Goal: Obtain resource: Download file/media

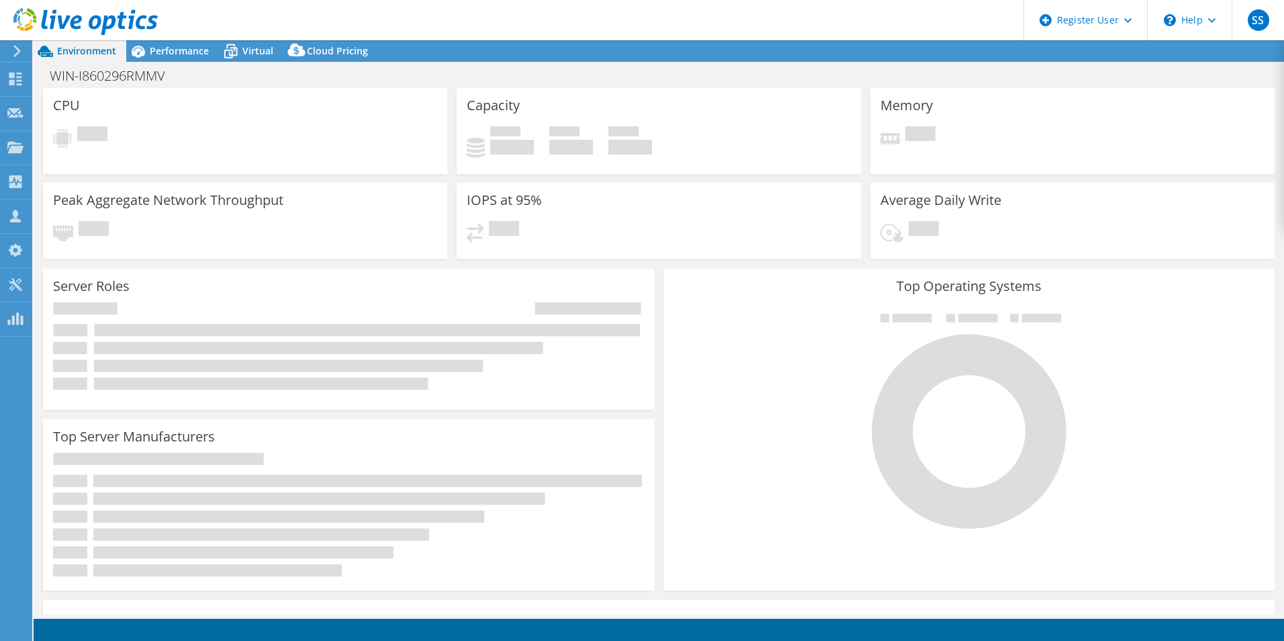
select select "USEast"
select select "USD"
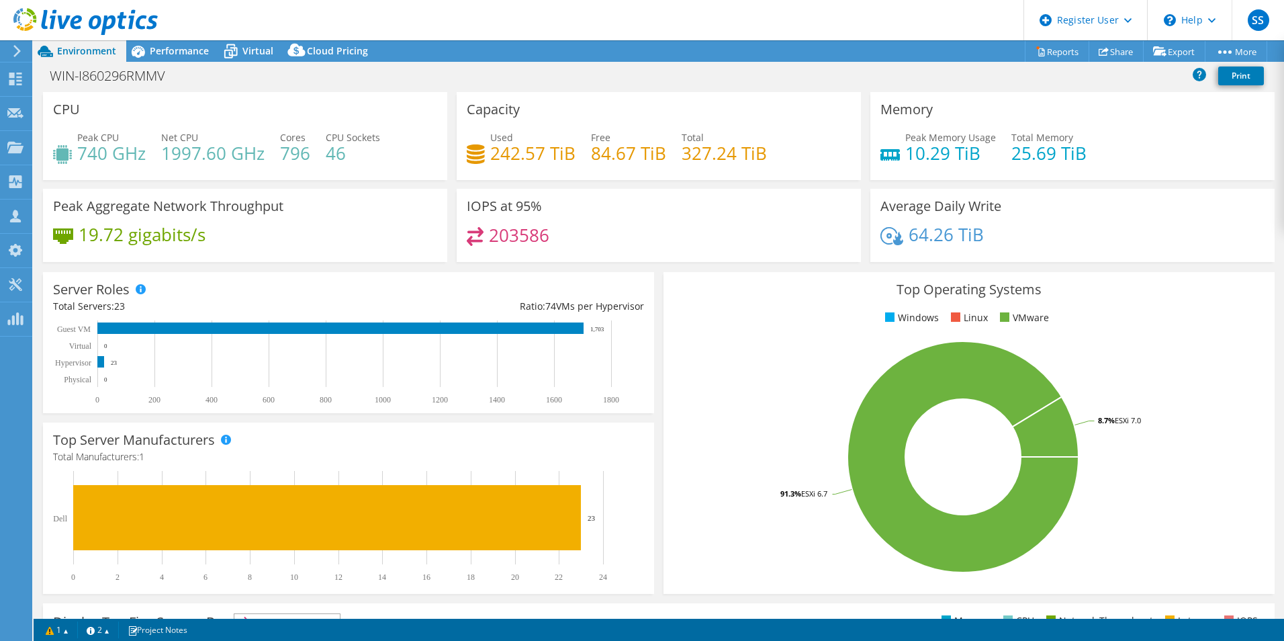
click at [12, 55] on icon at bounding box center [17, 51] width 10 height 12
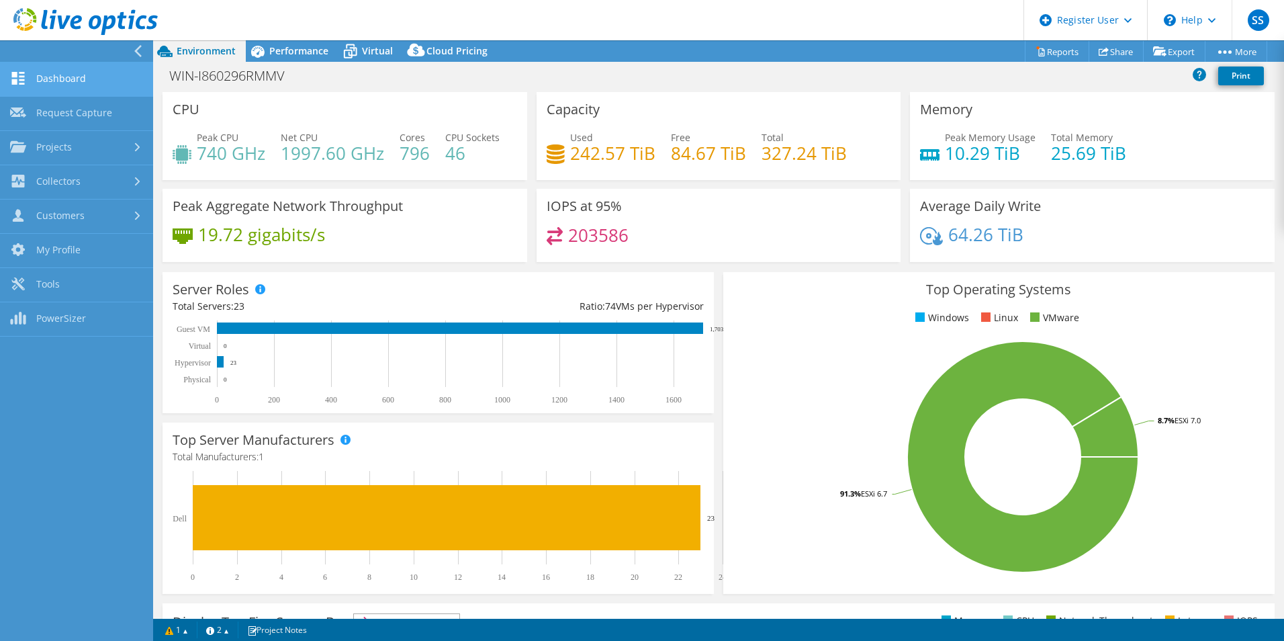
click at [66, 85] on link "Dashboard" at bounding box center [76, 79] width 153 height 34
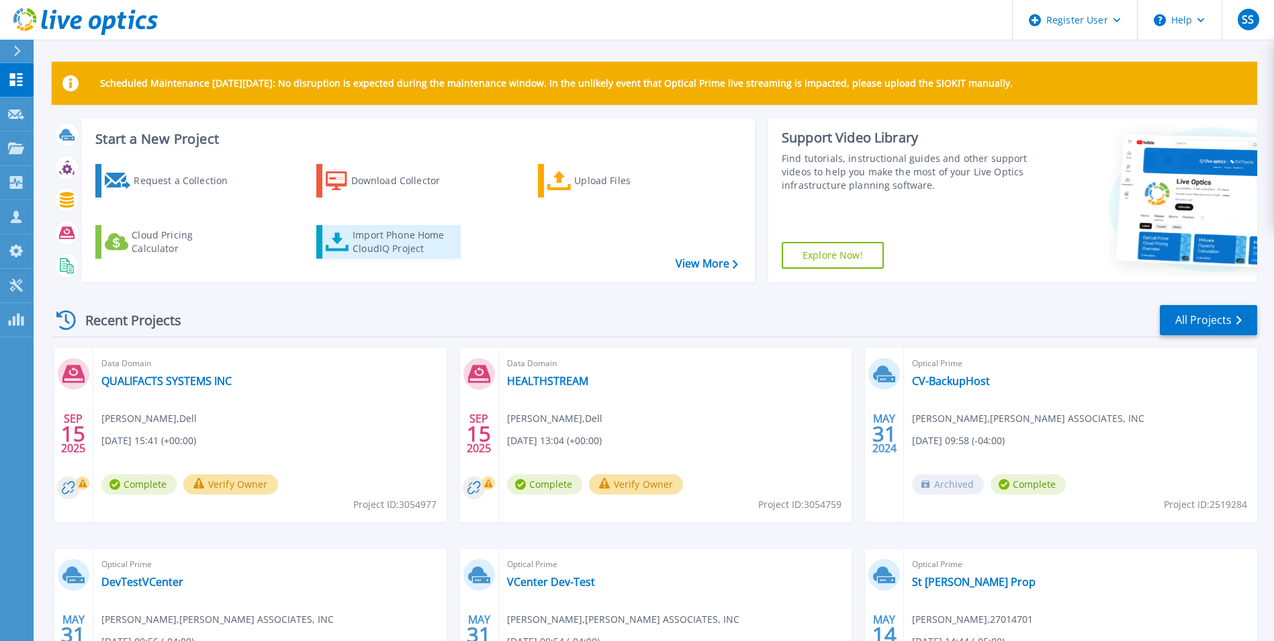
click at [430, 250] on div "Import Phone Home CloudIQ Project" at bounding box center [405, 241] width 105 height 27
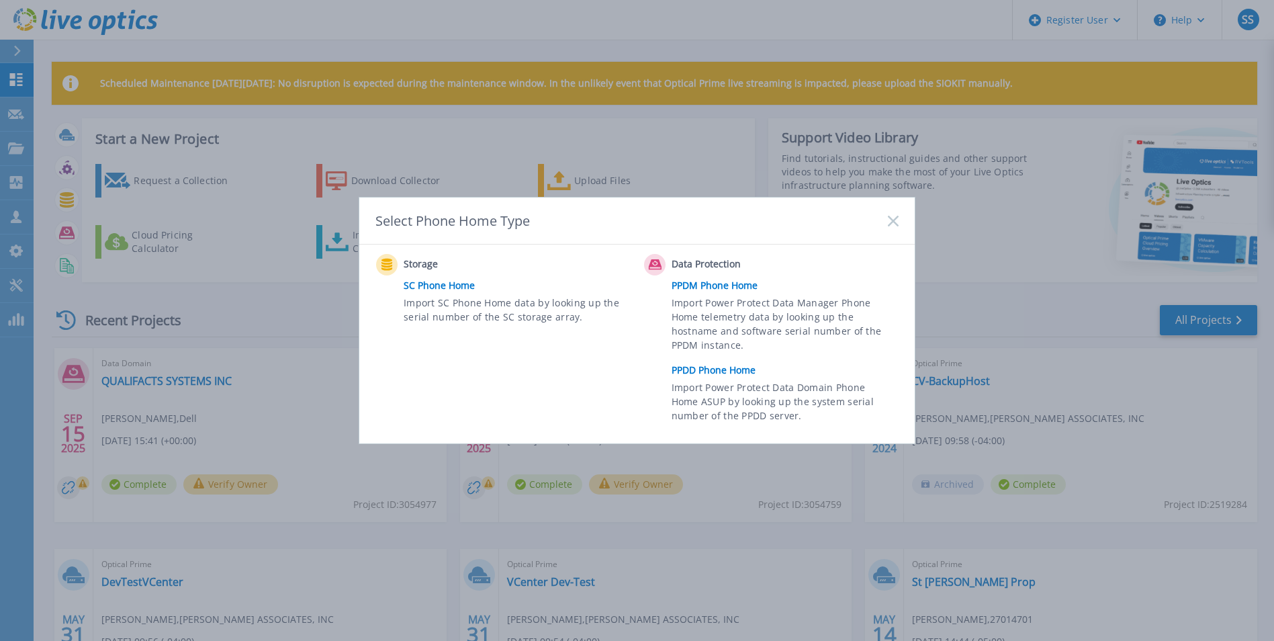
click at [736, 372] on link "PPDD Phone Home" at bounding box center [788, 370] width 234 height 20
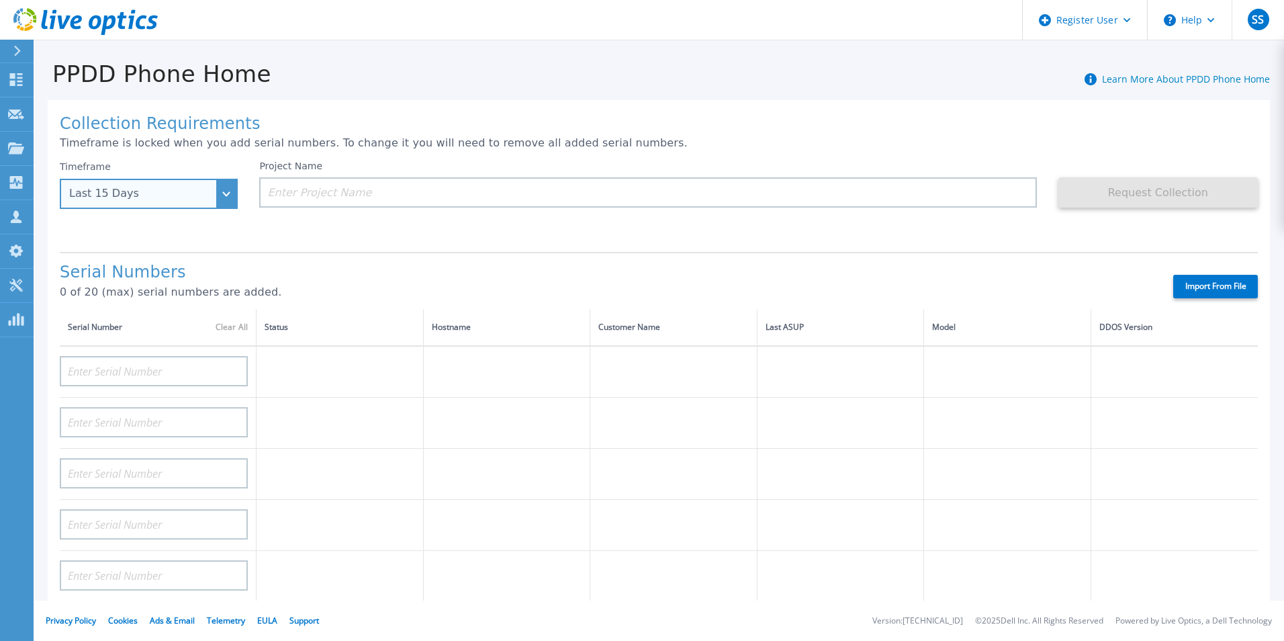
click at [217, 199] on div "Last 15 Days" at bounding box center [149, 194] width 178 height 30
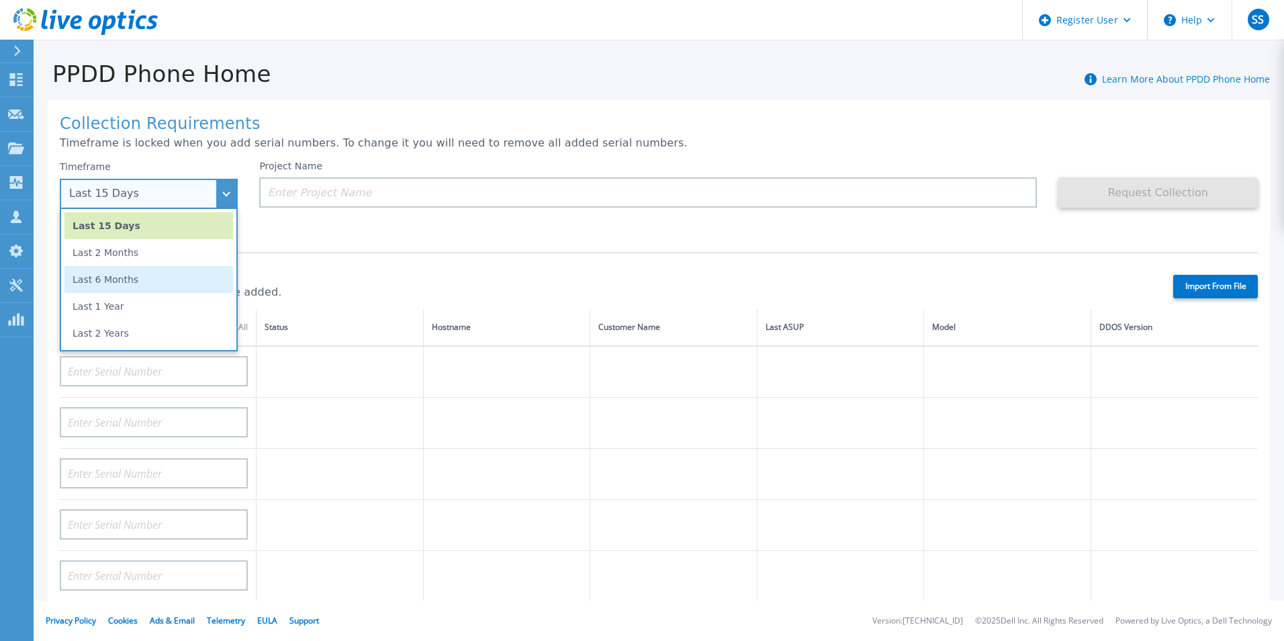
click at [175, 279] on li "Last 6 Months" at bounding box center [148, 279] width 169 height 27
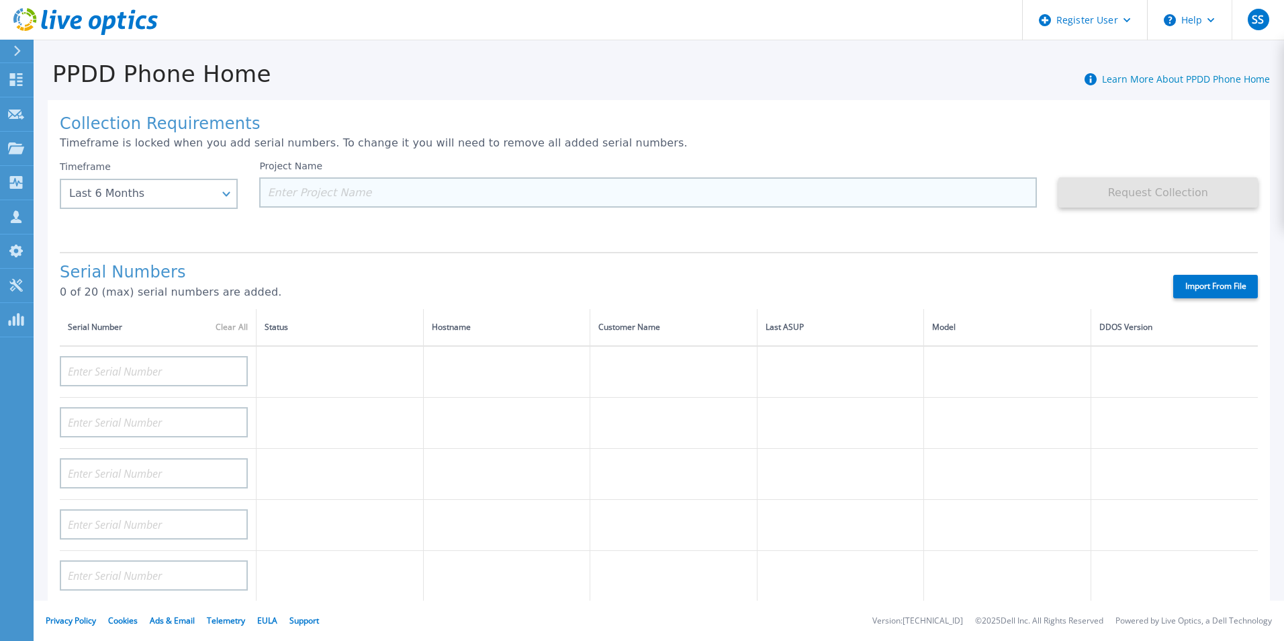
click at [379, 185] on input at bounding box center [647, 192] width 777 height 30
paste input "QUALIFACTS SYSTEMS INC"
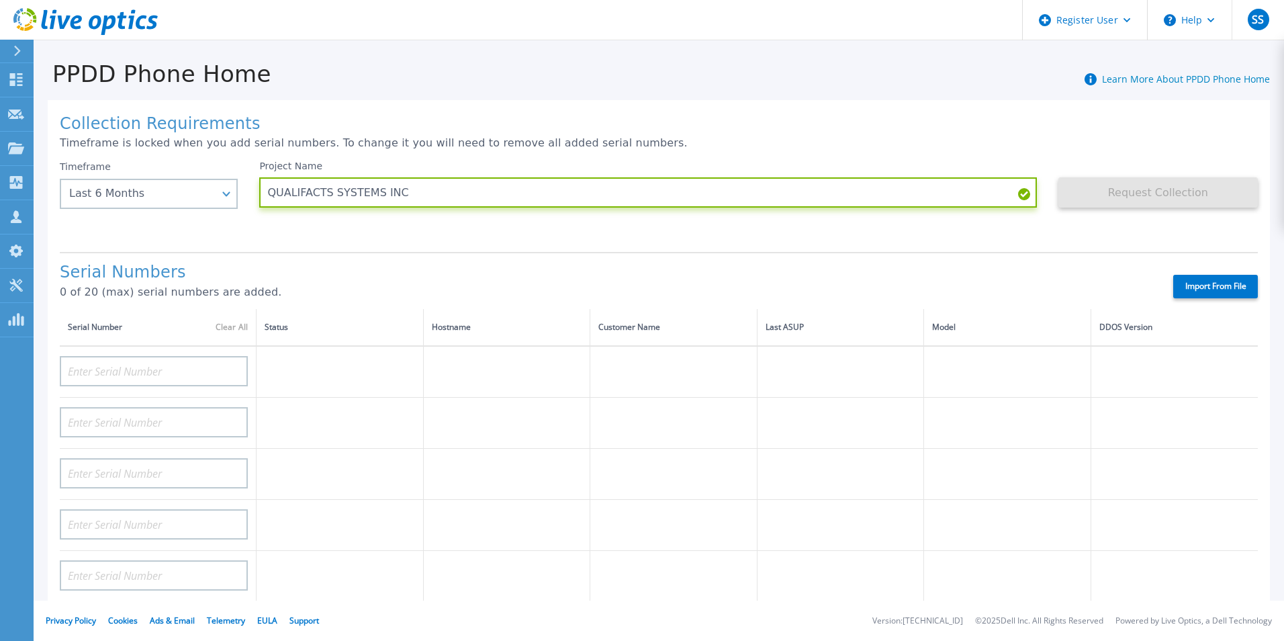
type input "QUALIFACTS SYSTEMS INC"
click at [402, 256] on div "Serial Numbers 0 of 20 (max) serial numbers are added. Import From File" at bounding box center [659, 280] width 1198 height 57
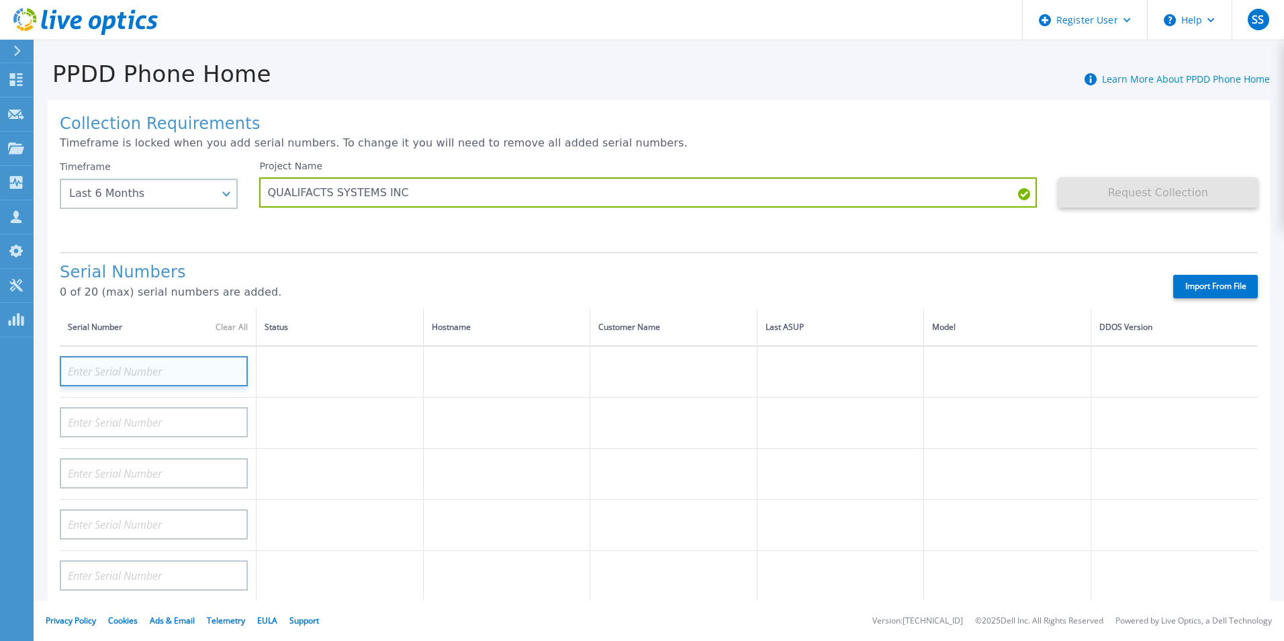
click at [138, 368] on input at bounding box center [154, 371] width 188 height 30
paste input "APX00232807516"
type input "APX00232807516"
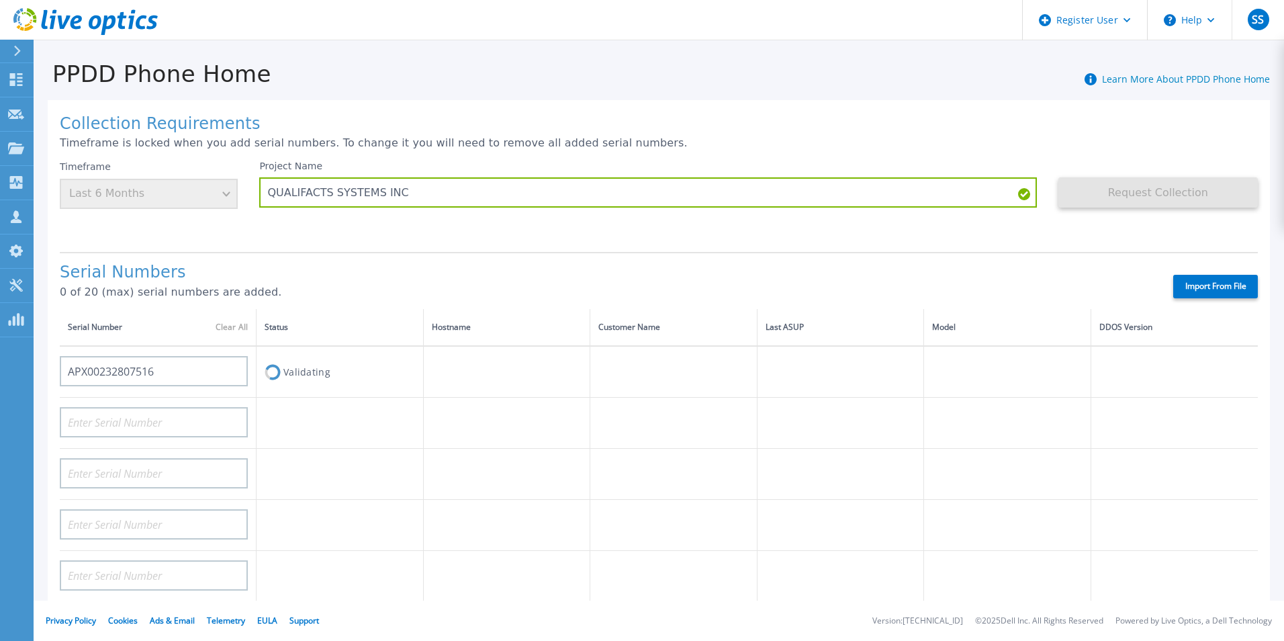
click at [373, 398] on td at bounding box center [339, 423] width 167 height 51
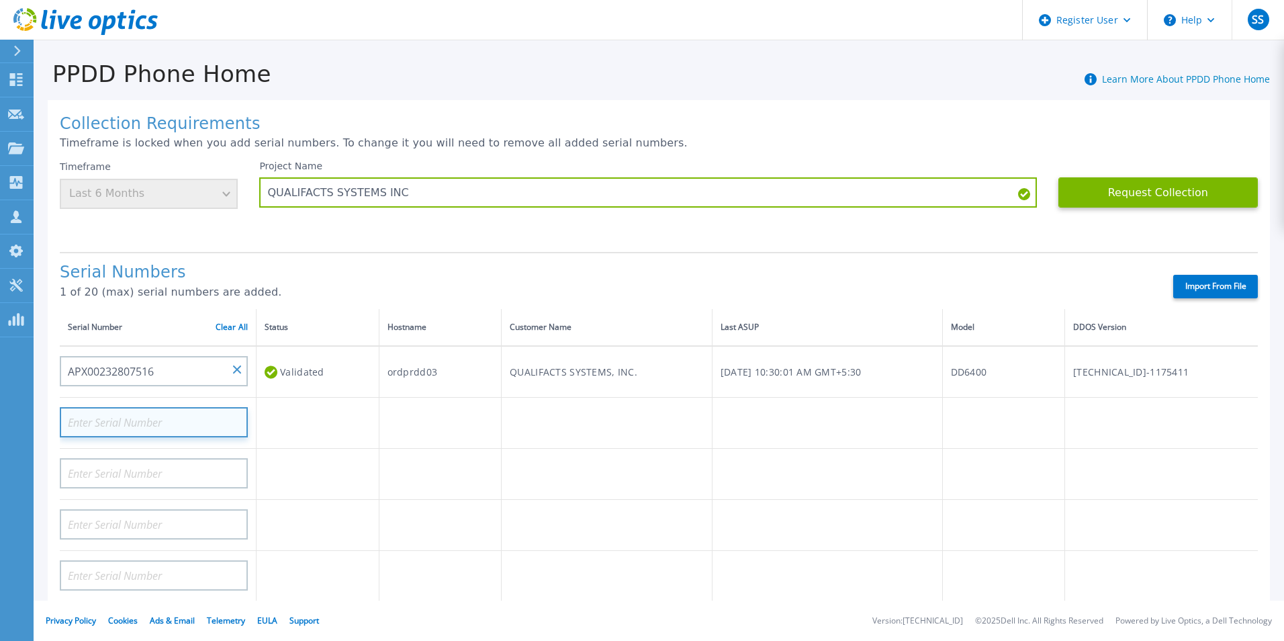
click at [109, 422] on input at bounding box center [154, 422] width 188 height 30
paste input "APX00232807236"
type input "APX00232807236"
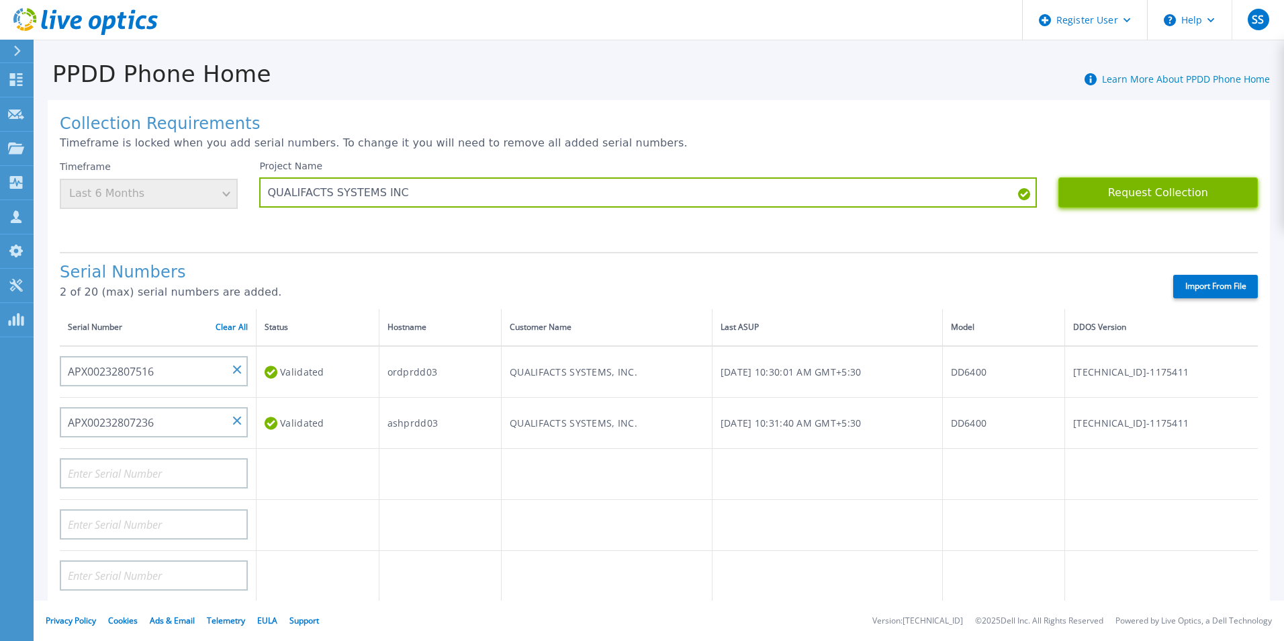
click at [1113, 191] on button "Request Collection" at bounding box center [1157, 192] width 199 height 30
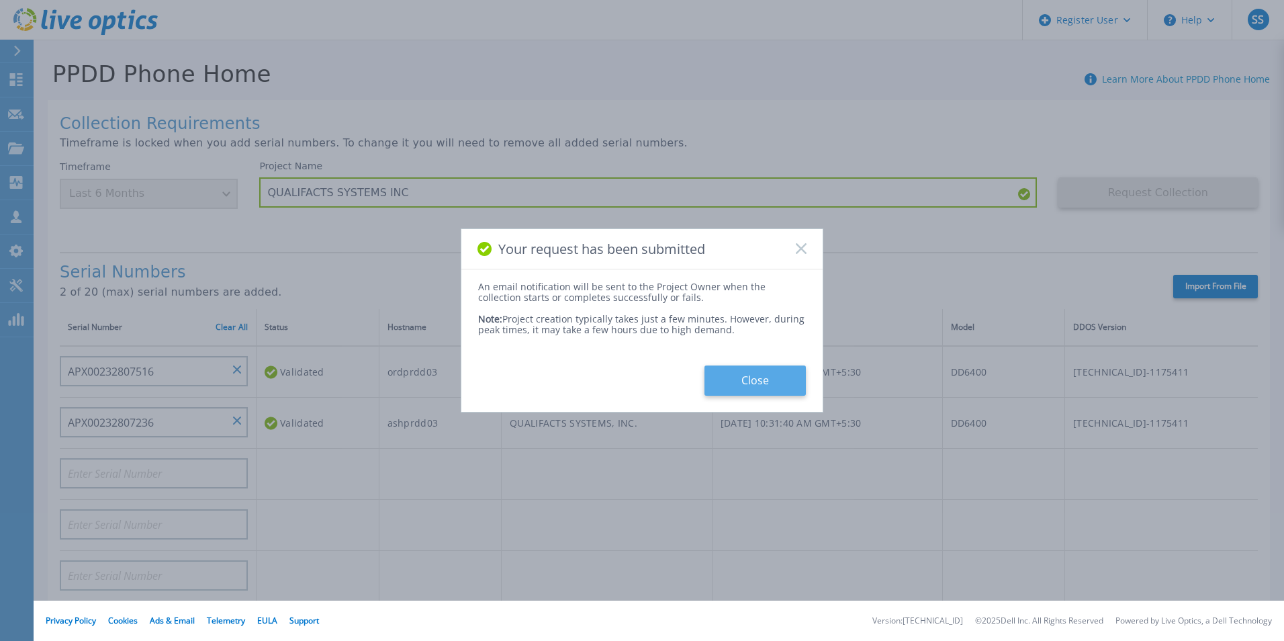
click at [732, 373] on button "Close" at bounding box center [754, 380] width 101 height 30
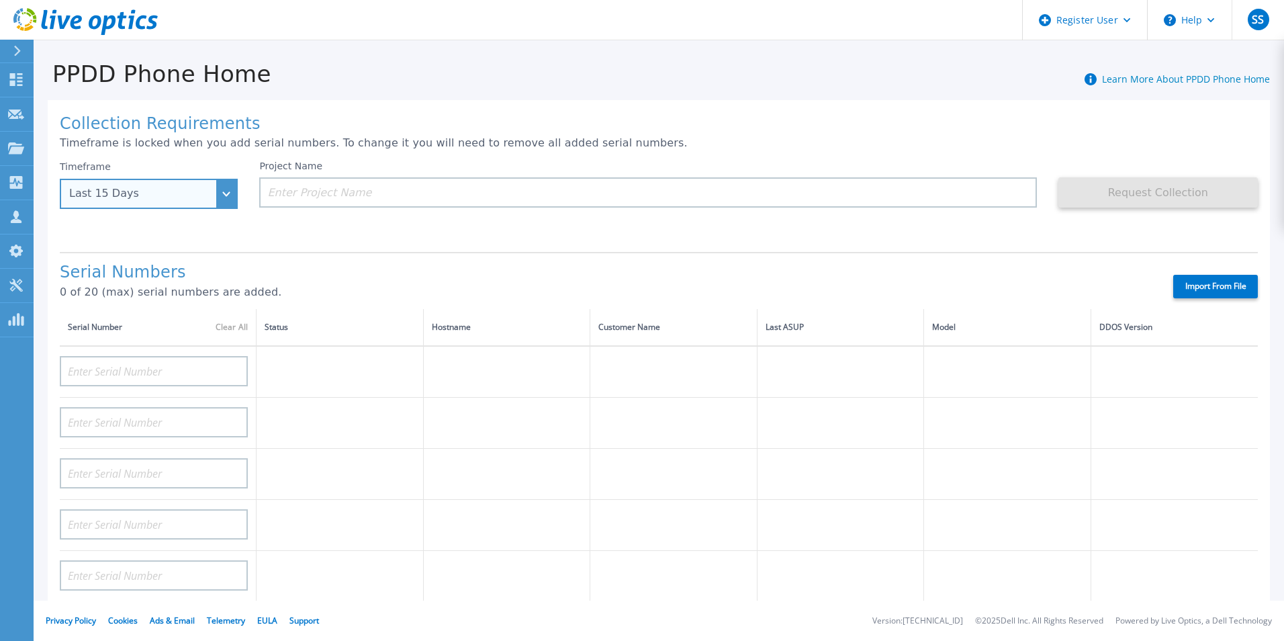
click at [225, 196] on div "Last 15 Days" at bounding box center [149, 194] width 178 height 30
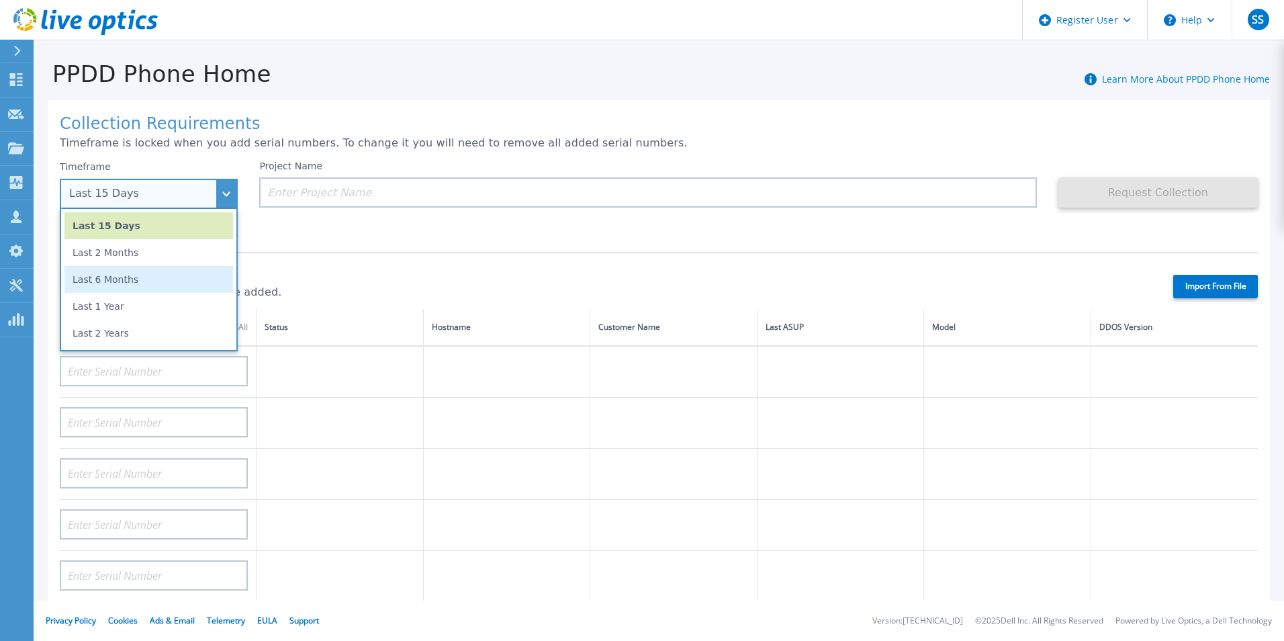
click at [173, 273] on li "Last 6 Months" at bounding box center [148, 279] width 169 height 27
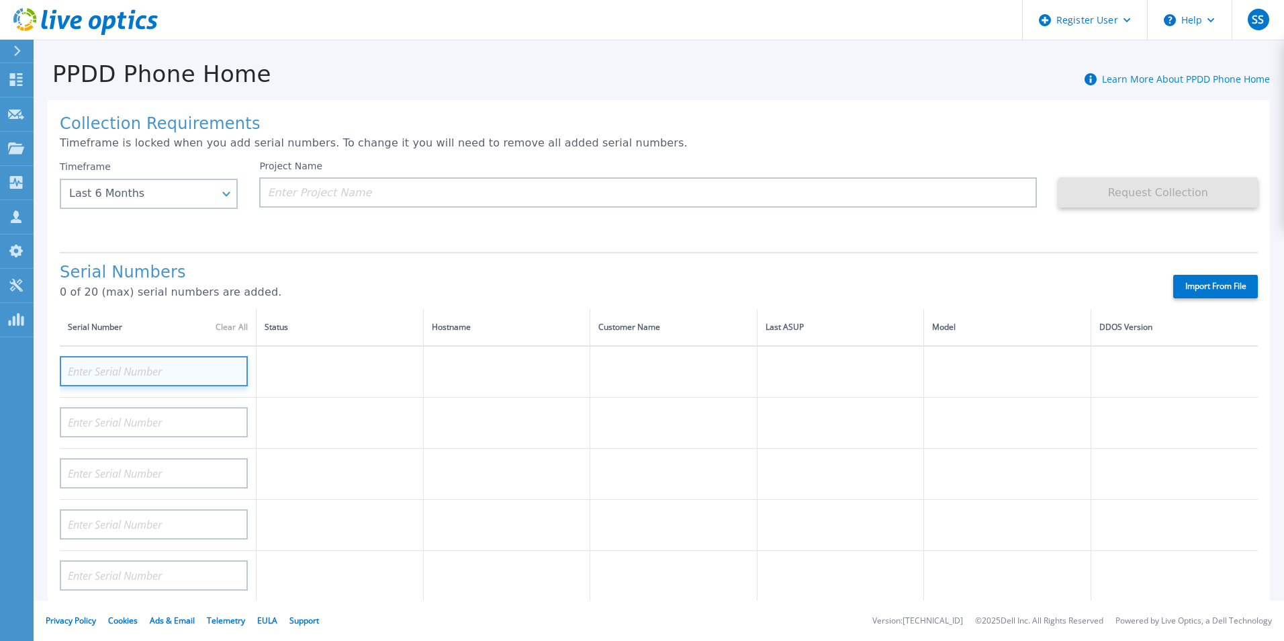
click at [167, 365] on input at bounding box center [154, 371] width 188 height 30
paste input "APM00183821566"
type input "APM00183821566"
click at [358, 244] on div "Collection Requirements Timeframe is locked when you add serial numbers. To cha…" at bounding box center [659, 479] width 1222 height 759
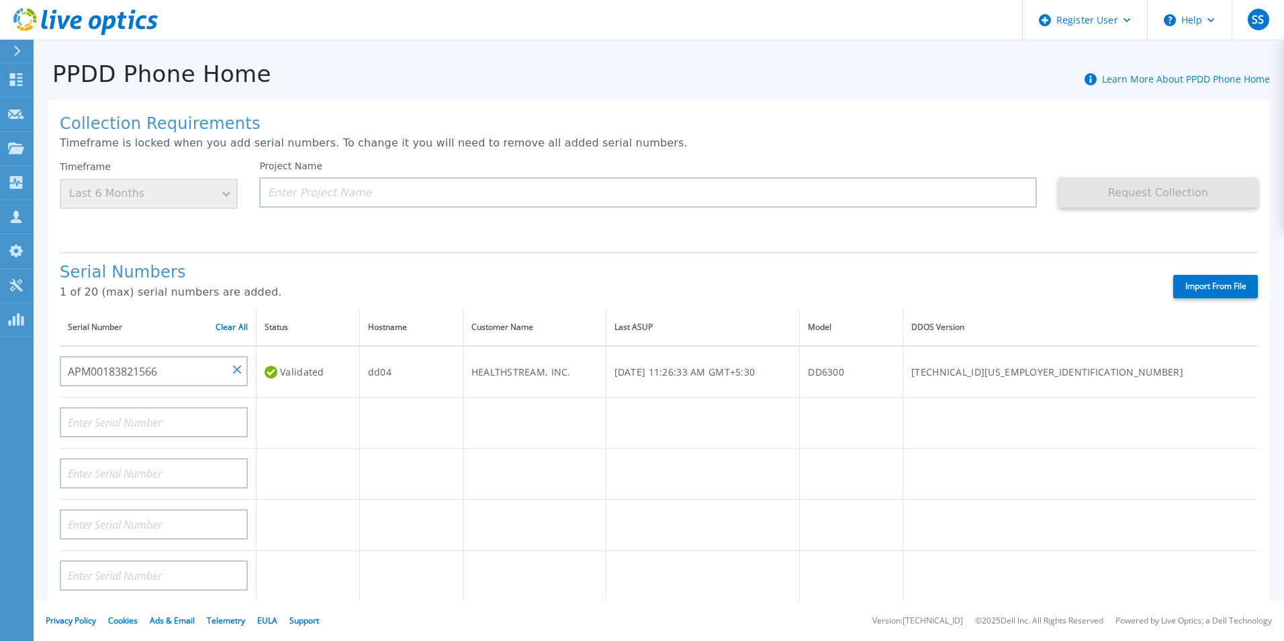
click at [128, 404] on div at bounding box center [154, 418] width 188 height 40
click at [134, 417] on input at bounding box center [154, 422] width 188 height 30
paste input "APM00150707780"
type input "APM00150707780"
click at [362, 291] on p "1 of 20 (max) serial numbers are added." at bounding box center [605, 292] width 1090 height 12
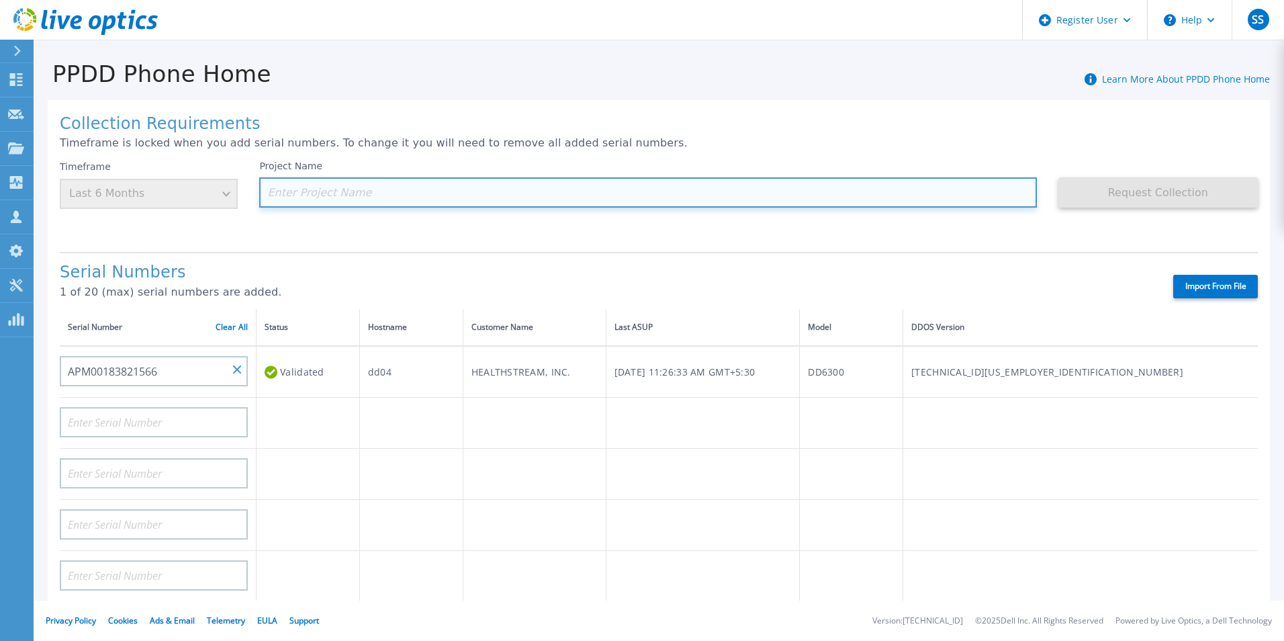
click at [469, 191] on input at bounding box center [647, 192] width 777 height 30
paste input "HEALTHSTREAM"
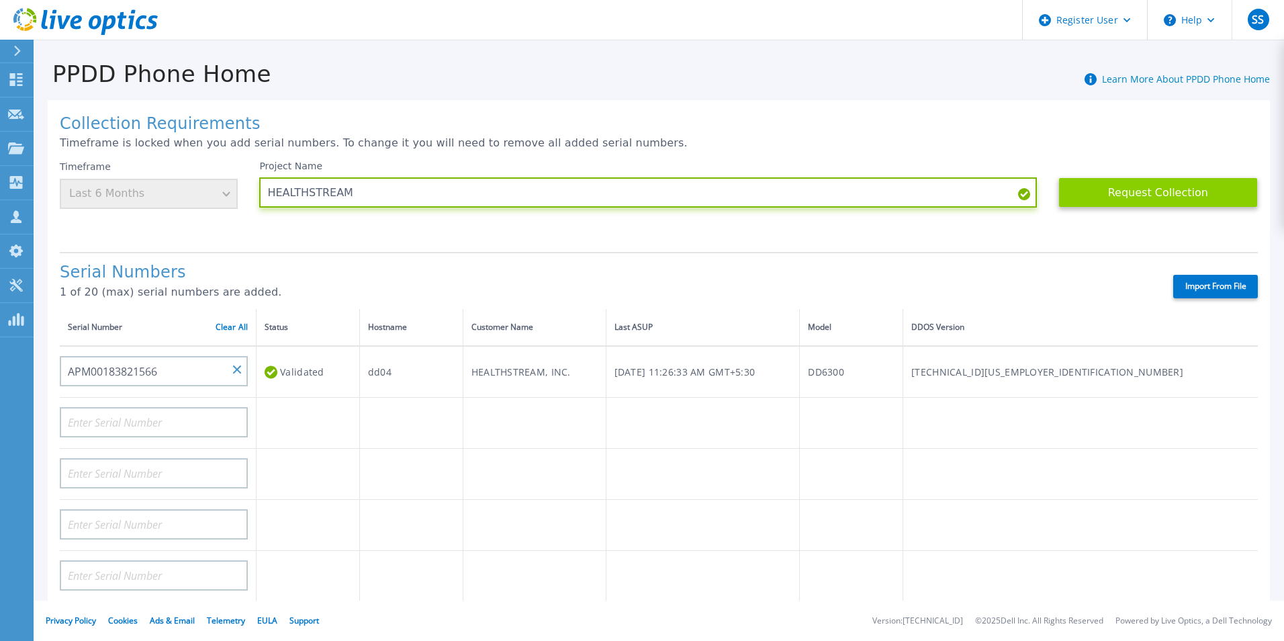
type input "HEALTHSTREAM"
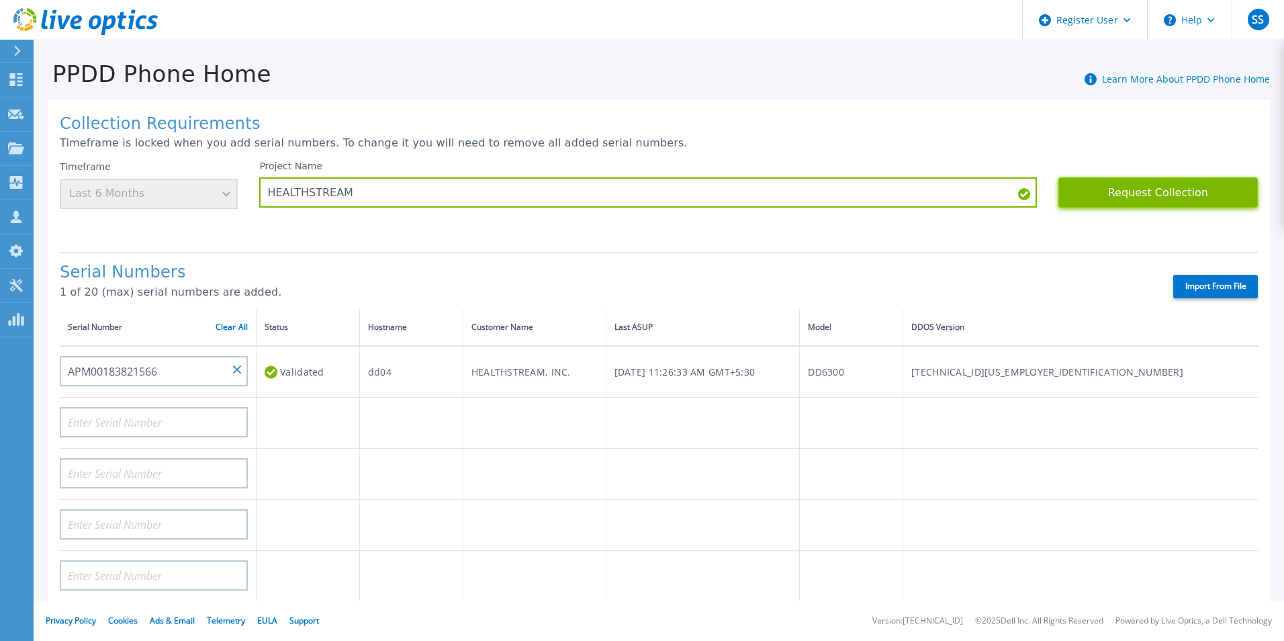
click at [1153, 199] on button "Request Collection" at bounding box center [1157, 192] width 199 height 30
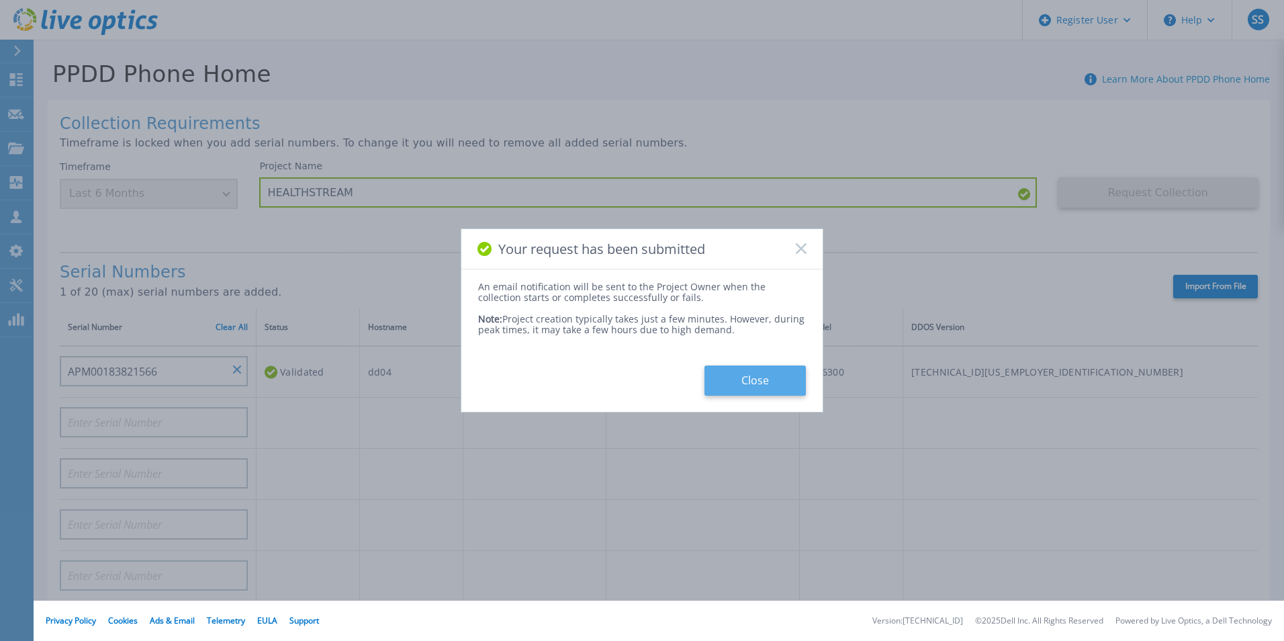
click at [787, 375] on button "Close" at bounding box center [754, 380] width 101 height 30
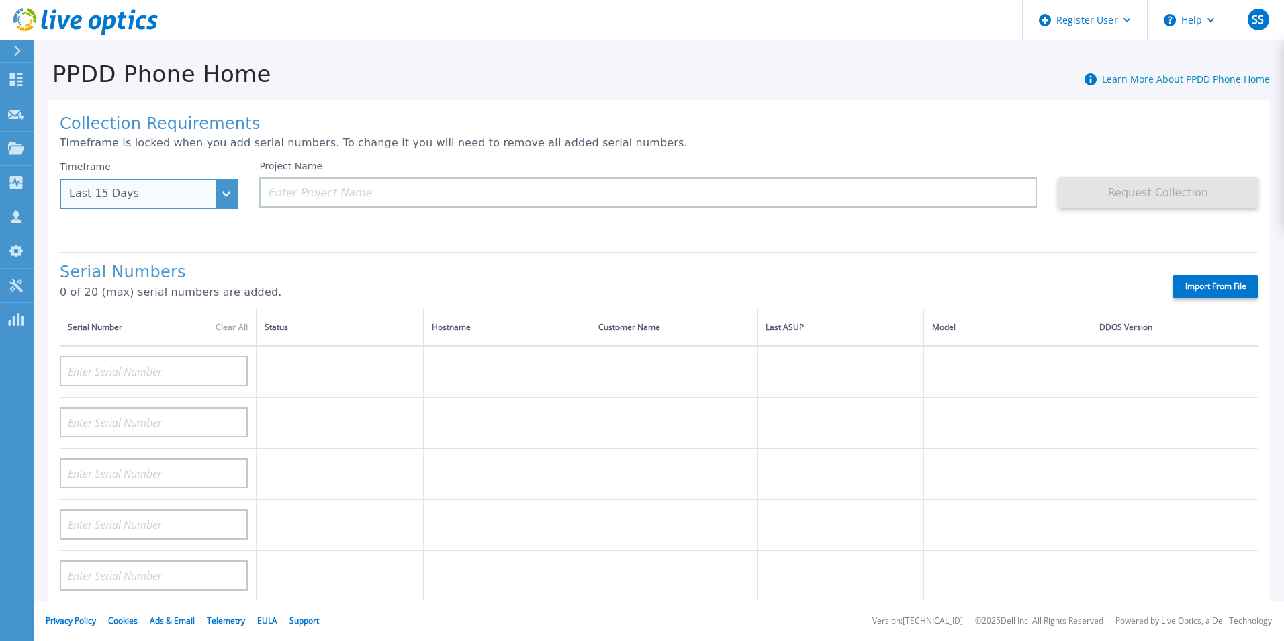
drag, startPoint x: 218, startPoint y: 188, endPoint x: 197, endPoint y: 234, distance: 50.8
click at [218, 188] on div "Last 15 Days" at bounding box center [149, 194] width 178 height 30
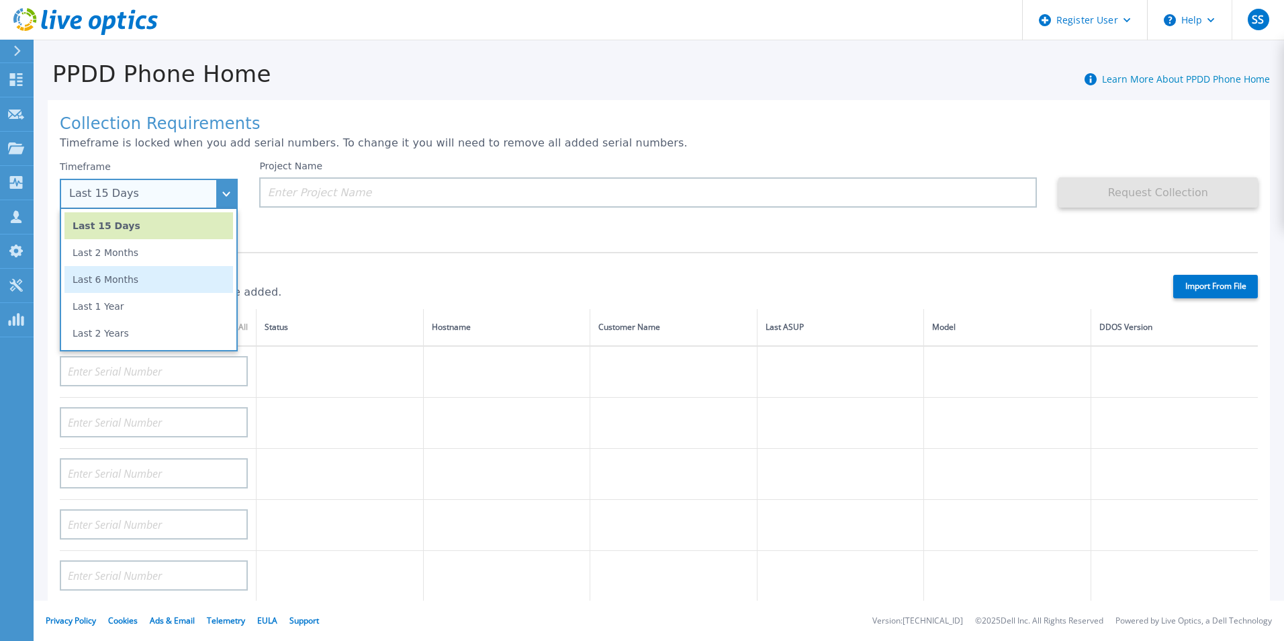
click at [164, 285] on li "Last 6 Months" at bounding box center [148, 279] width 169 height 27
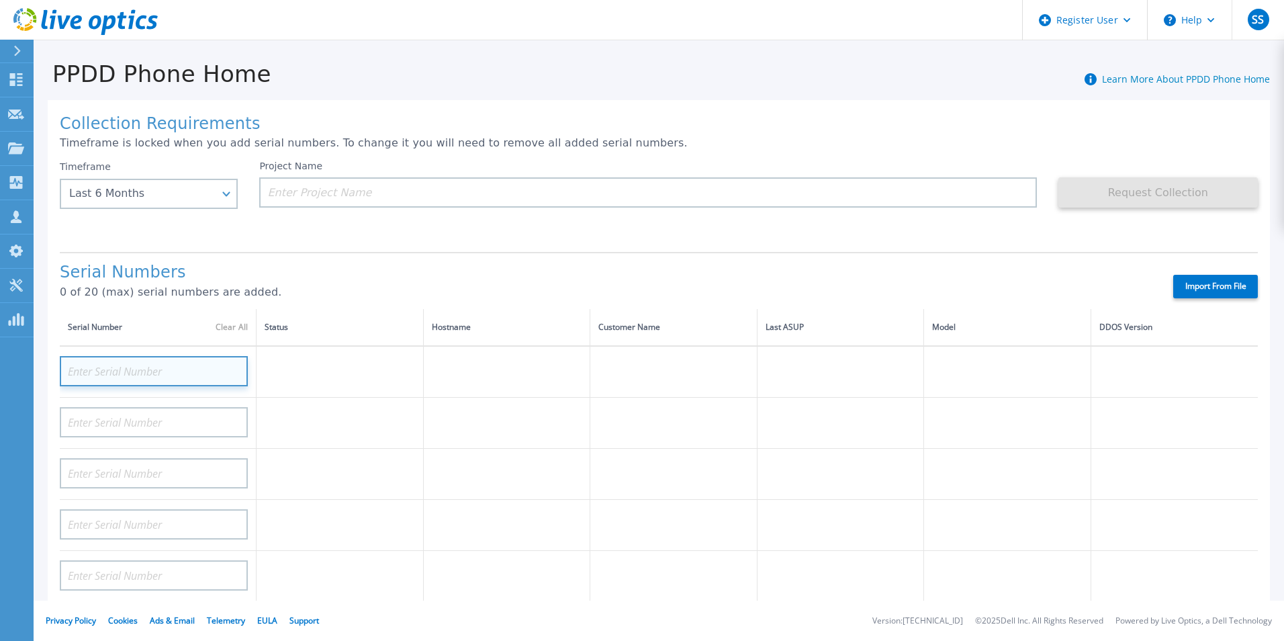
click at [164, 366] on input at bounding box center [154, 371] width 188 height 30
paste input "APM00172324892"
type input "APM00172324892"
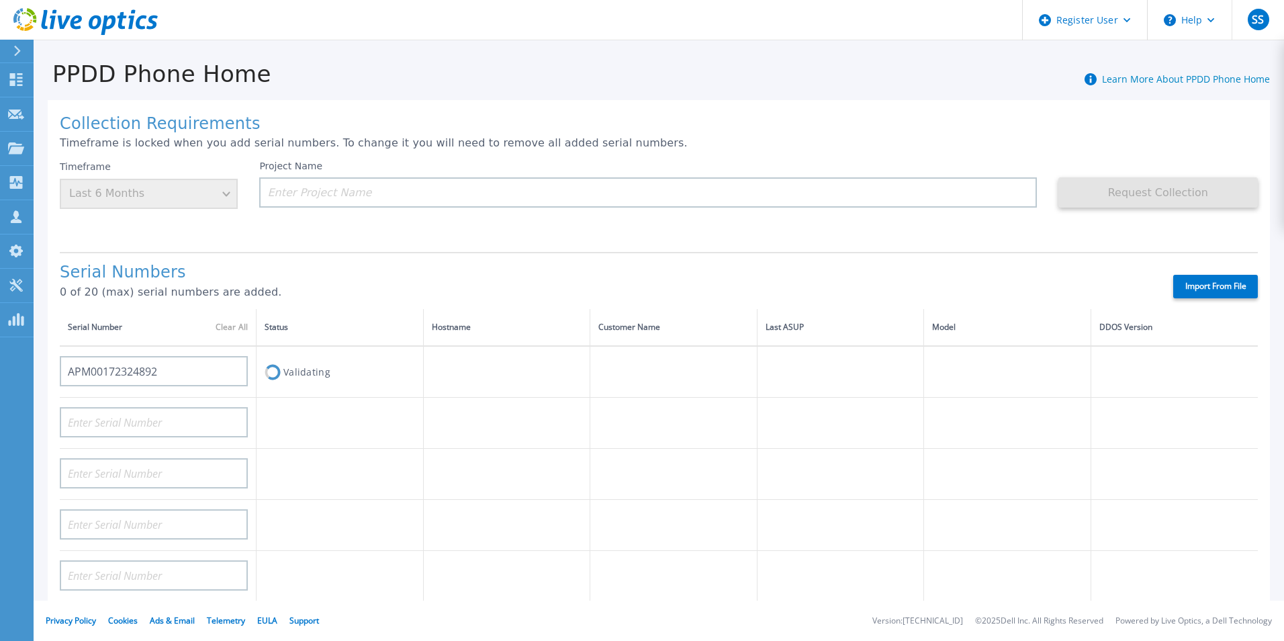
click at [347, 277] on h1 "Serial Numbers" at bounding box center [605, 272] width 1090 height 19
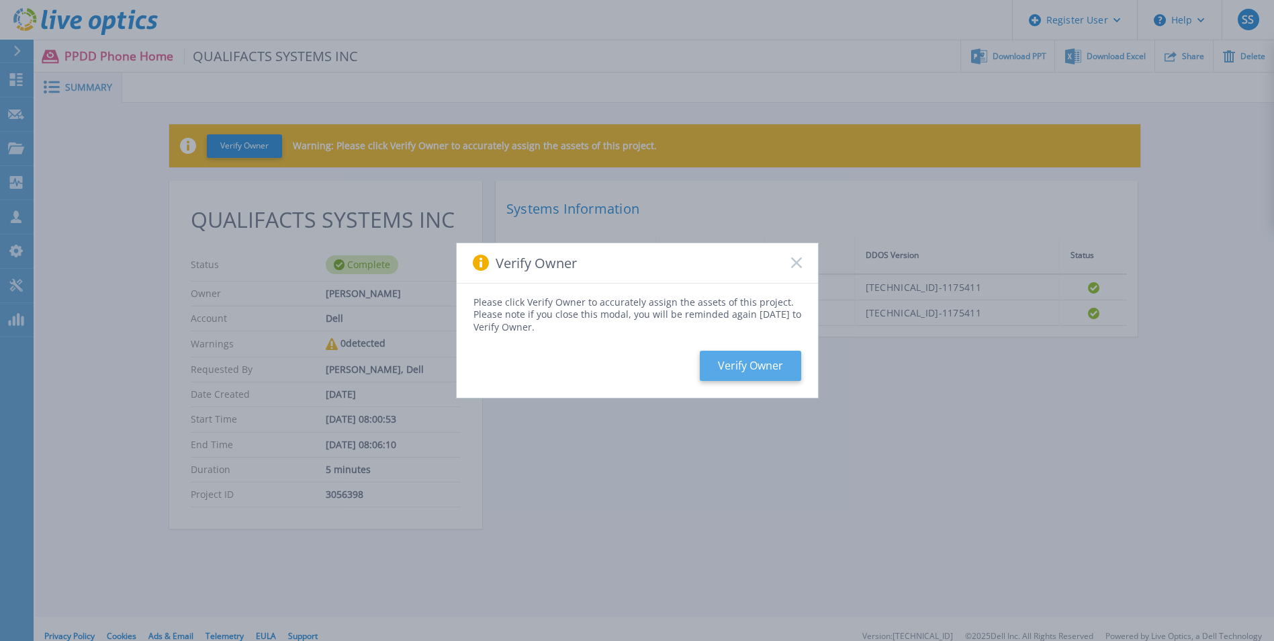
click at [774, 355] on button "Verify Owner" at bounding box center [750, 366] width 101 height 30
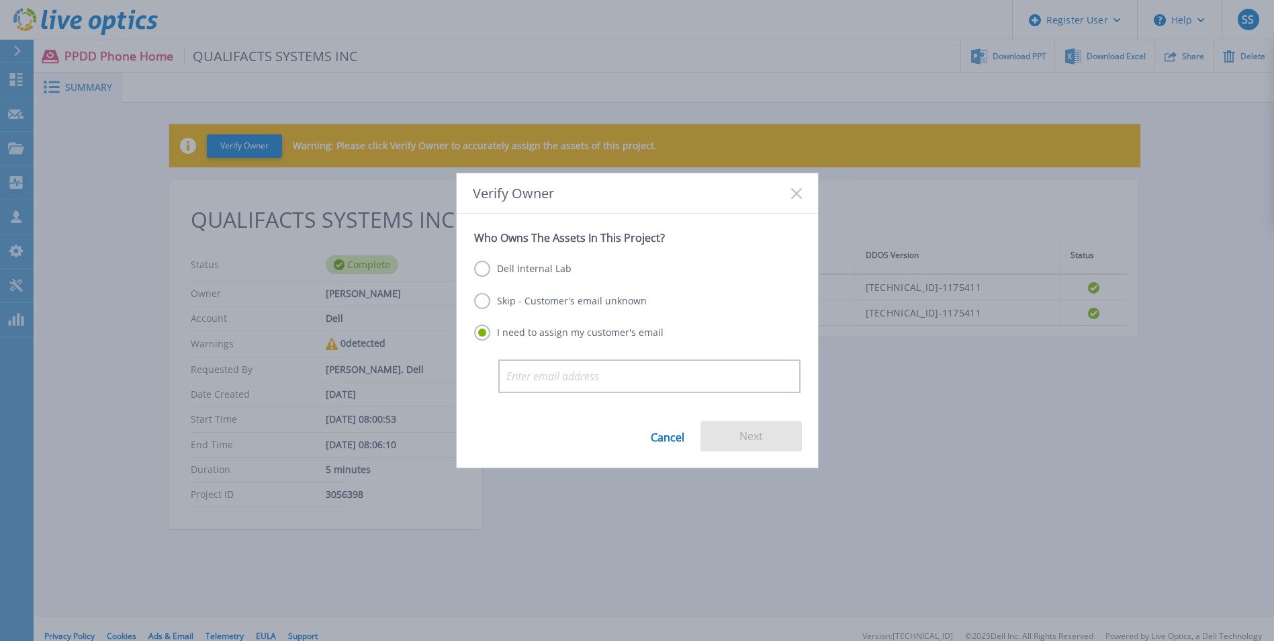
click at [480, 301] on label "Skip - Customer's email unknown" at bounding box center [560, 301] width 173 height 16
click at [0, 0] on input "Skip - Customer's email unknown" at bounding box center [0, 0] width 0 height 0
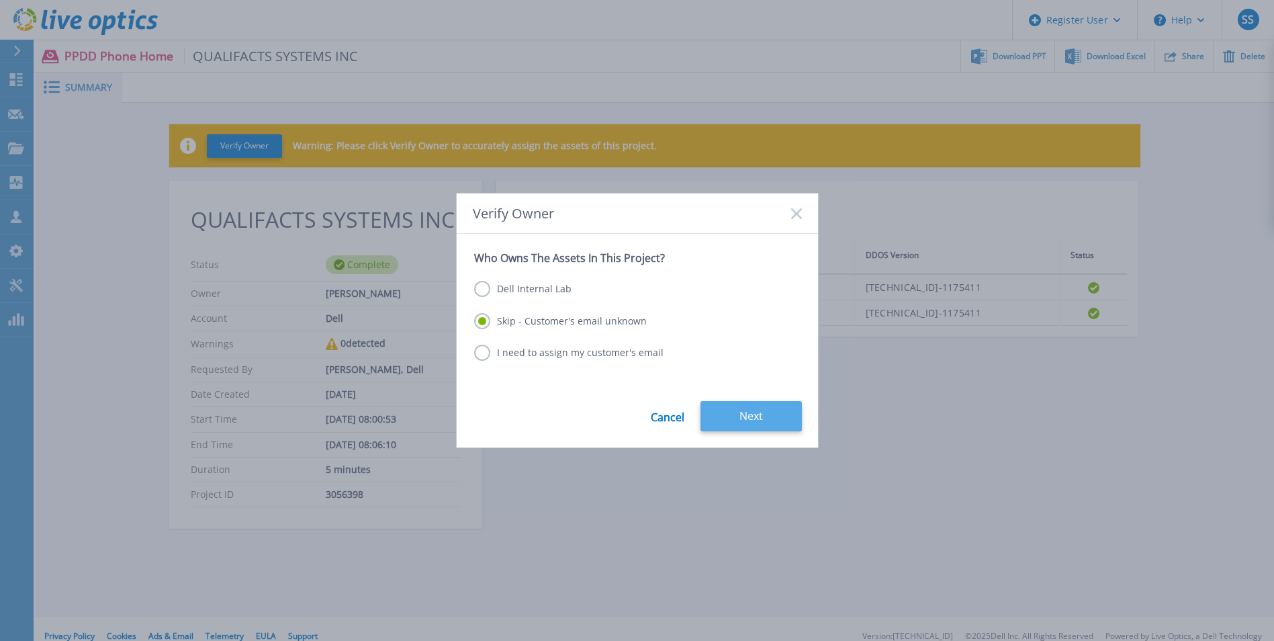
click at [763, 421] on button "Next" at bounding box center [750, 416] width 101 height 30
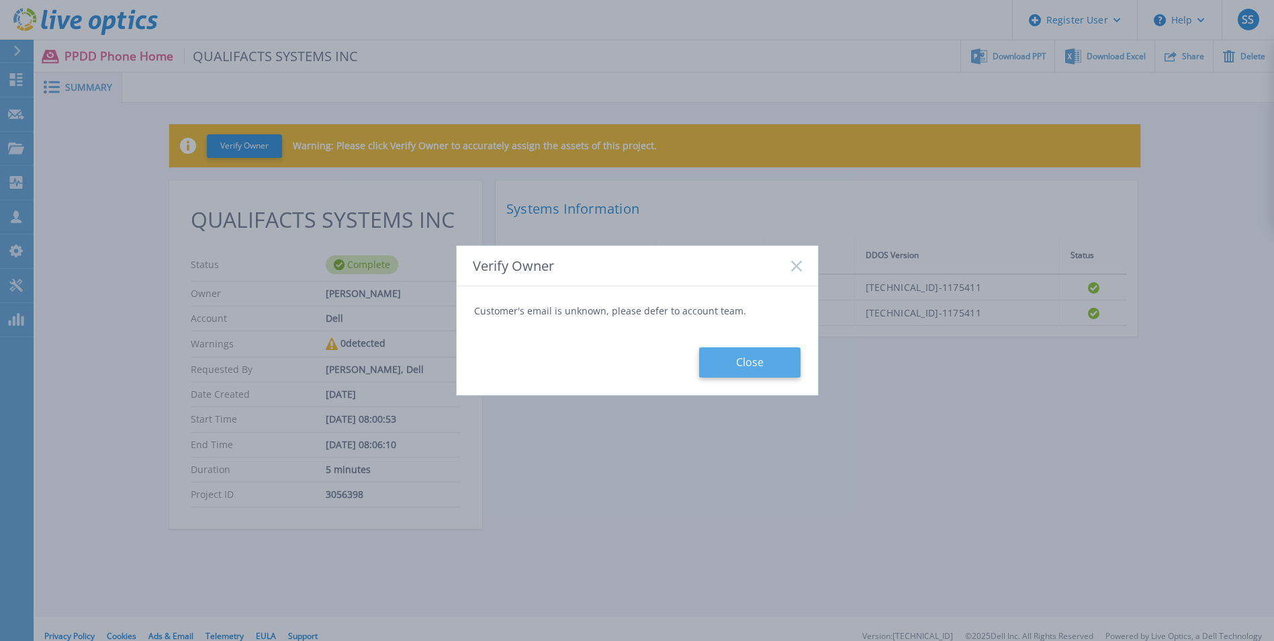
click at [722, 363] on button "Close" at bounding box center [749, 362] width 101 height 30
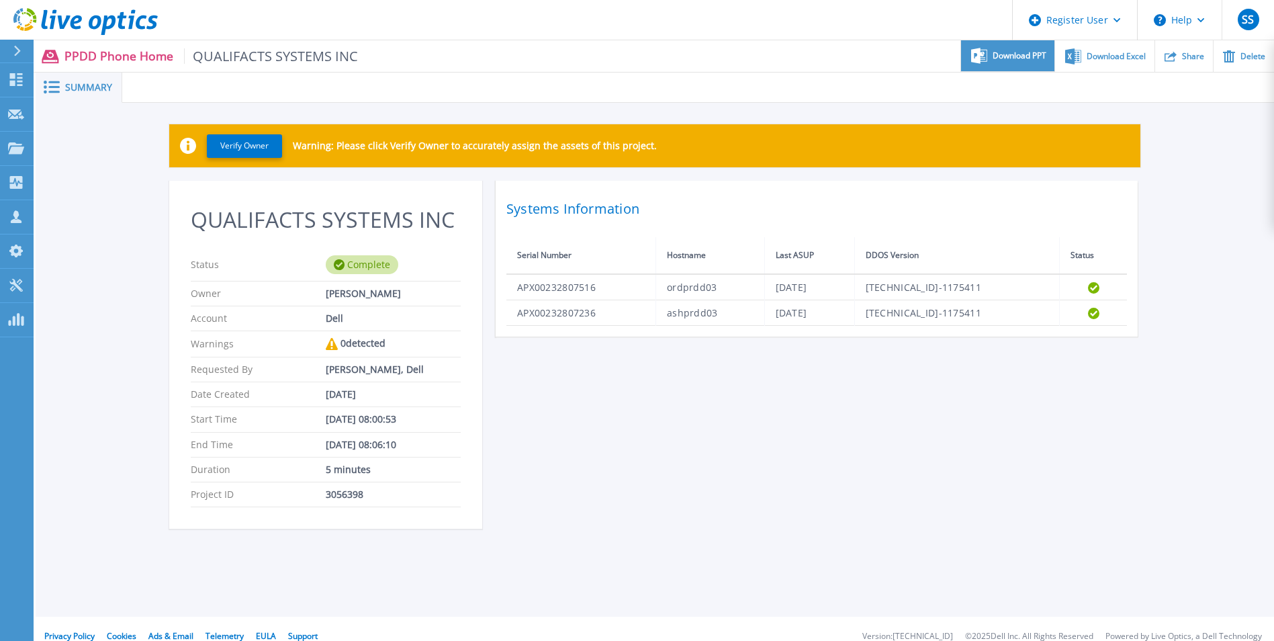
click at [1017, 52] on span "Download PPT" at bounding box center [1019, 56] width 54 height 8
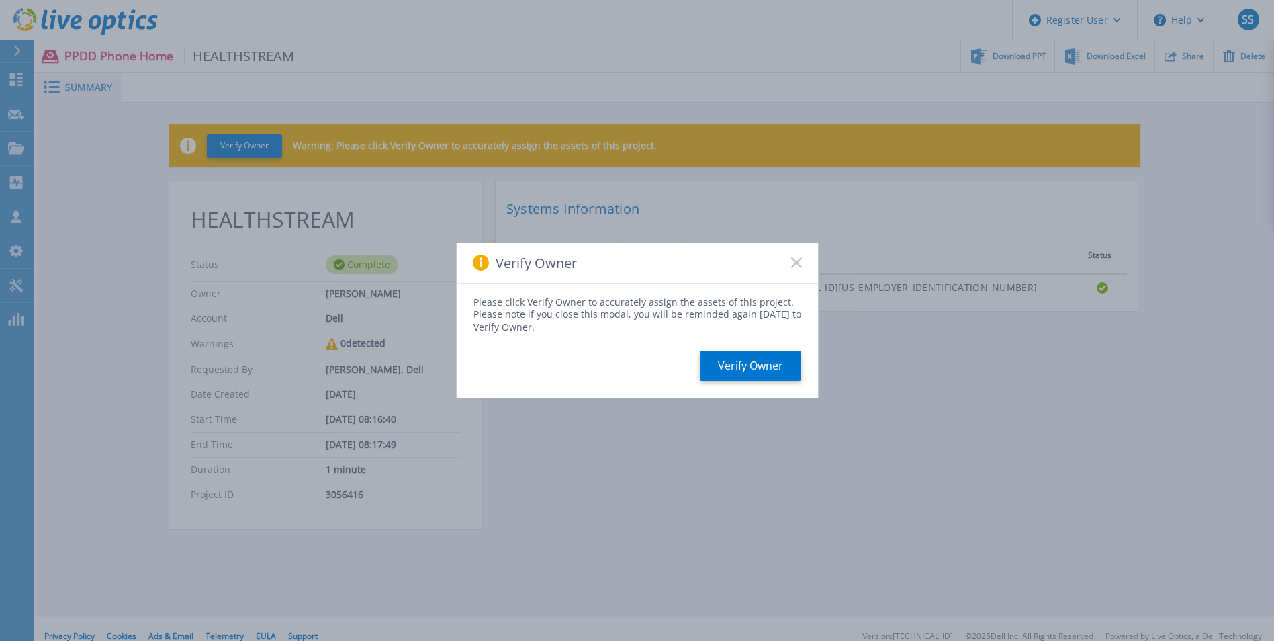
click at [793, 256] on div "Verify Owner" at bounding box center [637, 263] width 361 height 40
click at [793, 263] on icon at bounding box center [796, 262] width 11 height 11
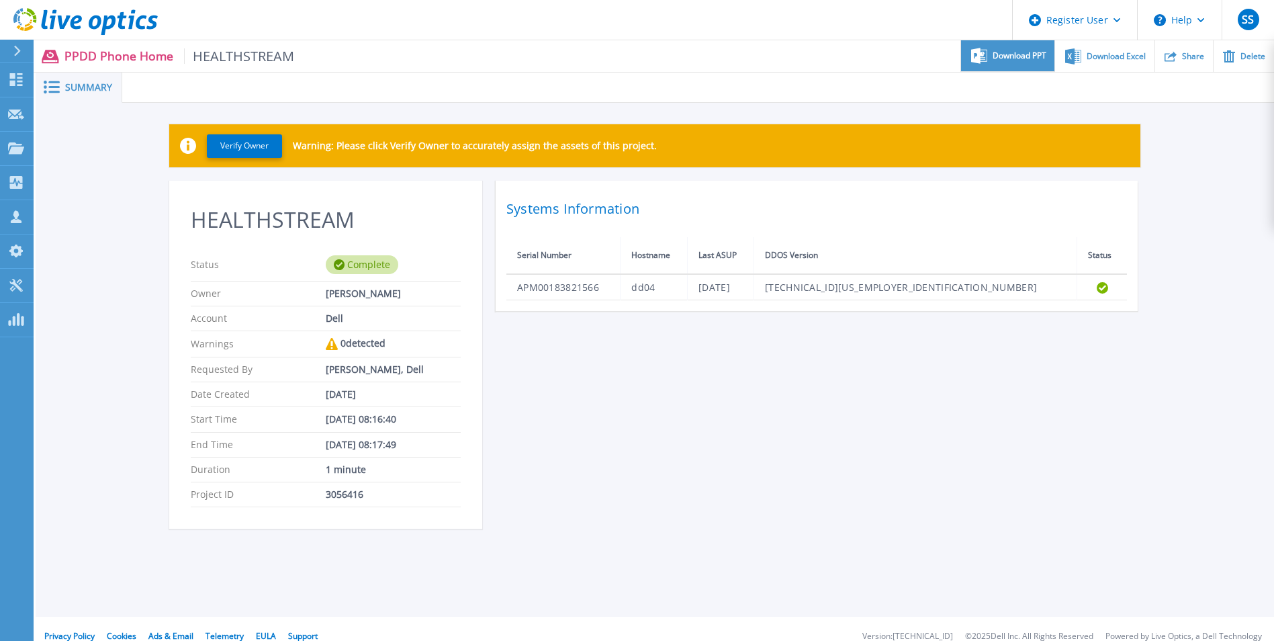
click at [1015, 60] on span "Download PPT" at bounding box center [1019, 56] width 54 height 8
click at [903, 369] on div "HEALTHSTREAM Status Complete Owner Shubham Sharma Account Dell Warnings 0 detec…" at bounding box center [654, 363] width 971 height 364
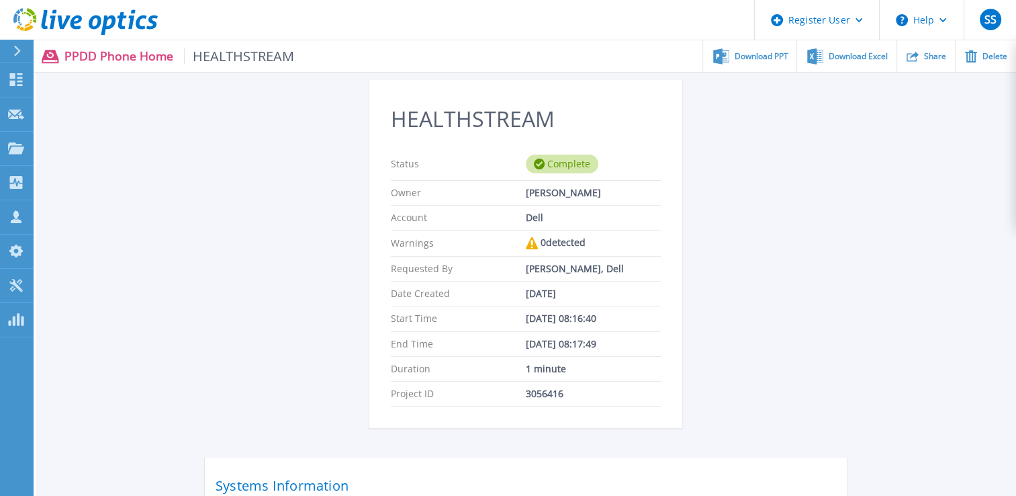
scroll to position [269, 0]
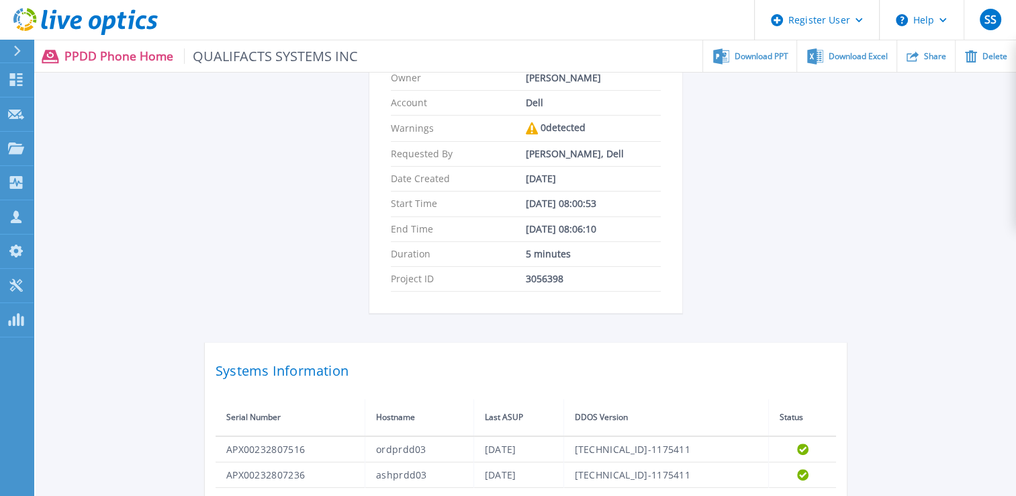
scroll to position [328, 0]
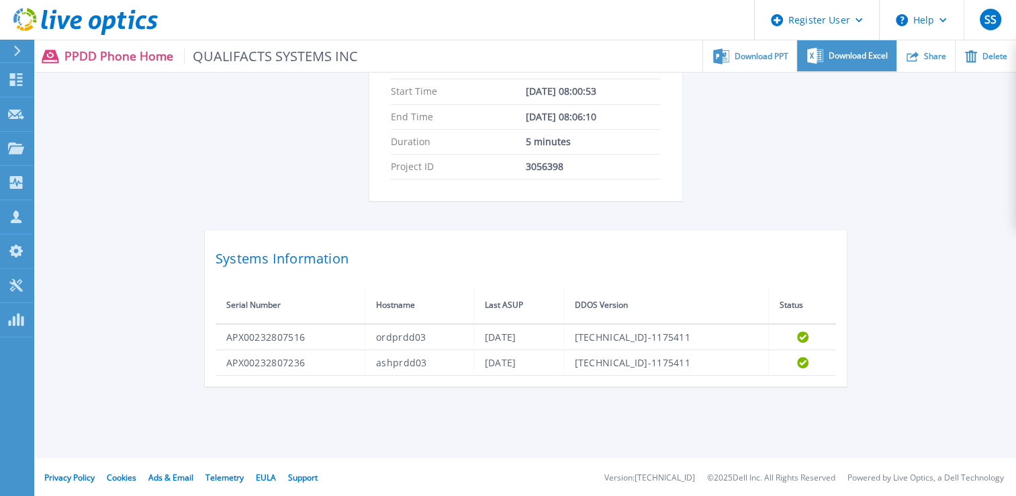
click at [835, 57] on span "Download Excel" at bounding box center [858, 56] width 59 height 8
